Goal: Task Accomplishment & Management: Use online tool/utility

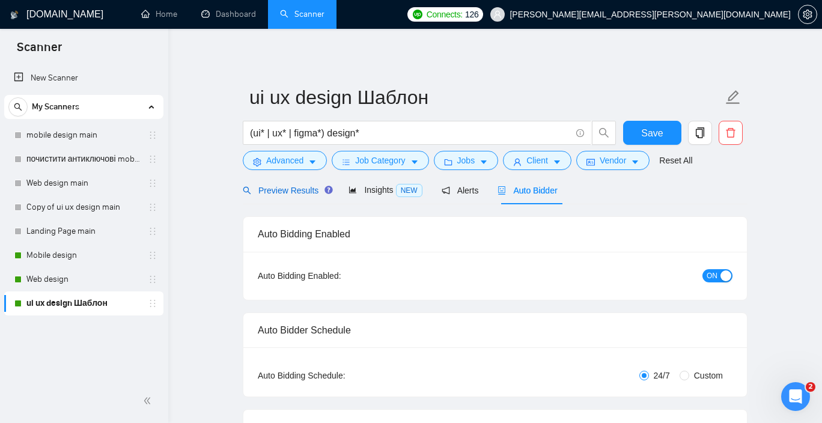
click at [299, 191] on span "Preview Results" at bounding box center [286, 191] width 86 height 10
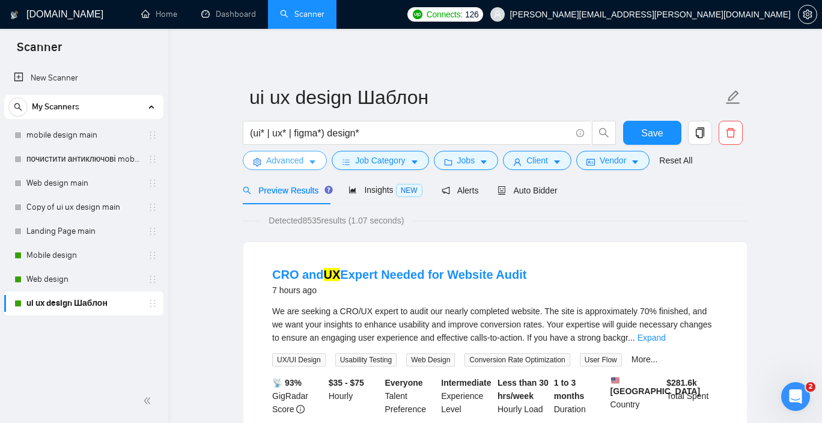
click at [306, 161] on button "Advanced" at bounding box center [285, 160] width 84 height 19
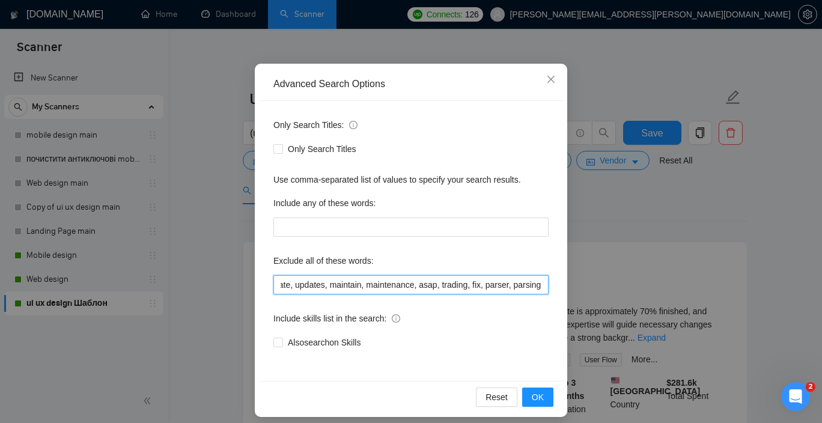
scroll to position [0, 2183]
drag, startPoint x: 279, startPoint y: 286, endPoint x: 582, endPoint y: 282, distance: 303.3
click at [582, 282] on div "Advanced Search Options Only Search Titles: Only Search Titles Use comma-separa…" at bounding box center [411, 211] width 822 height 423
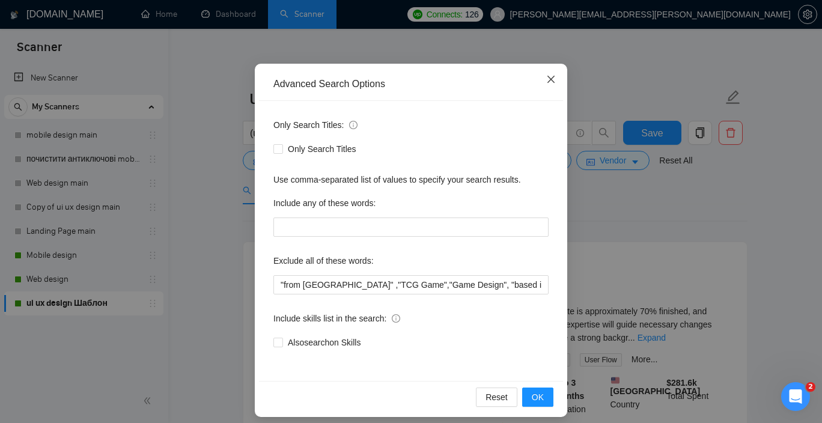
click at [553, 80] on icon "close" at bounding box center [551, 79] width 10 height 10
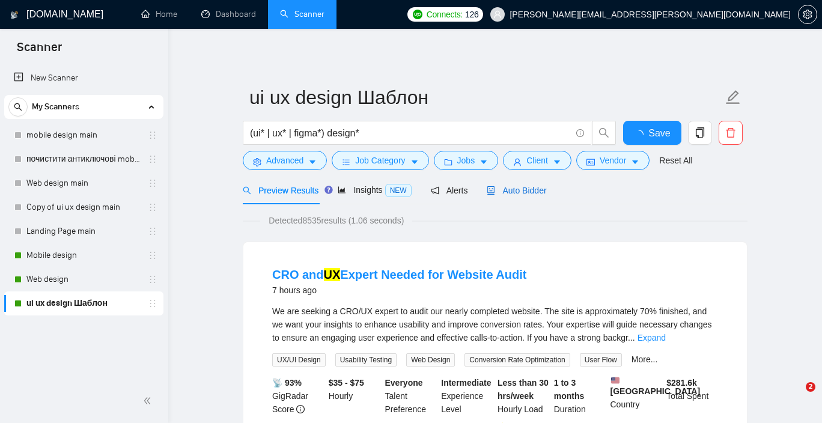
click at [518, 192] on span "Auto Bidder" at bounding box center [515, 191] width 59 height 10
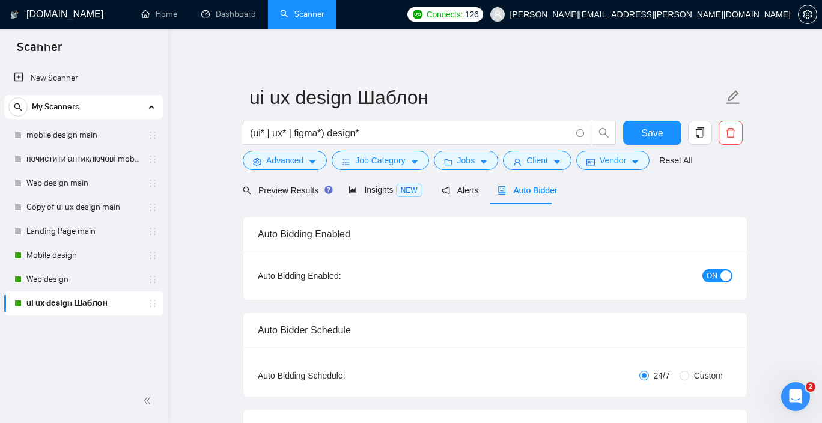
checkbox input "true"
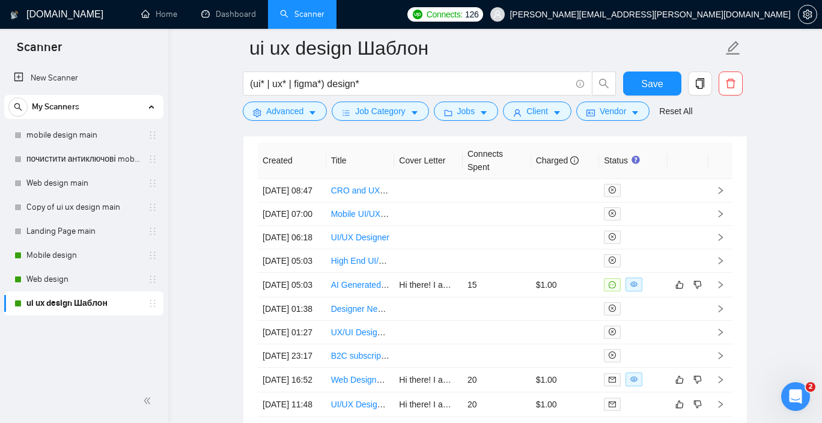
scroll to position [3162, 0]
